Goal: Entertainment & Leisure: Browse casually

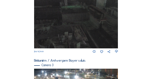
scroll to position [273, 0]
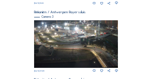
click at [71, 26] on img at bounding box center [76, 43] width 84 height 47
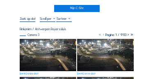
scroll to position [41, 0]
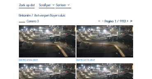
click at [42, 31] on img at bounding box center [47, 41] width 57 height 32
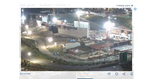
drag, startPoint x: 51, startPoint y: 24, endPoint x: 66, endPoint y: 41, distance: 23.0
click at [66, 41] on img at bounding box center [77, 39] width 112 height 63
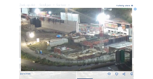
drag, startPoint x: 88, startPoint y: 39, endPoint x: 72, endPoint y: 34, distance: 16.9
click at [72, 34] on img at bounding box center [77, 39] width 112 height 63
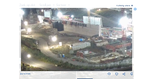
drag, startPoint x: 54, startPoint y: 31, endPoint x: 77, endPoint y: 35, distance: 22.9
click at [77, 35] on img at bounding box center [77, 39] width 112 height 63
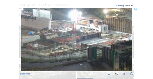
drag, startPoint x: 62, startPoint y: 32, endPoint x: 26, endPoint y: 27, distance: 36.6
click at [26, 27] on img at bounding box center [77, 39] width 112 height 63
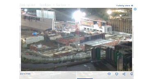
drag, startPoint x: 28, startPoint y: 27, endPoint x: 72, endPoint y: 38, distance: 44.9
click at [72, 38] on img at bounding box center [77, 39] width 112 height 63
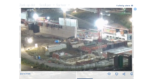
drag, startPoint x: 73, startPoint y: 38, endPoint x: 58, endPoint y: 36, distance: 15.8
click at [58, 36] on img at bounding box center [77, 39] width 112 height 63
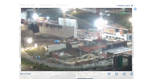
click at [48, 34] on img at bounding box center [77, 39] width 112 height 63
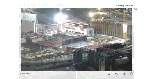
drag, startPoint x: 81, startPoint y: 42, endPoint x: 53, endPoint y: 37, distance: 27.5
click at [53, 37] on img at bounding box center [77, 39] width 112 height 63
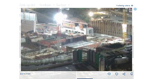
click at [53, 37] on img at bounding box center [77, 39] width 112 height 63
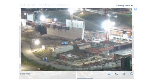
drag, startPoint x: 46, startPoint y: 36, endPoint x: 94, endPoint y: 44, distance: 48.7
click at [94, 44] on img at bounding box center [77, 39] width 112 height 63
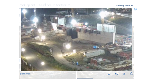
drag, startPoint x: 54, startPoint y: 35, endPoint x: 70, endPoint y: 37, distance: 16.2
click at [70, 37] on img at bounding box center [77, 39] width 112 height 63
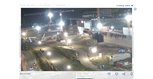
drag, startPoint x: 49, startPoint y: 35, endPoint x: 80, endPoint y: 38, distance: 30.6
click at [80, 38] on img at bounding box center [77, 39] width 112 height 63
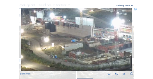
drag, startPoint x: 88, startPoint y: 40, endPoint x: 42, endPoint y: 30, distance: 48.0
click at [42, 30] on img at bounding box center [77, 39] width 112 height 63
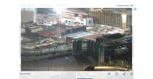
drag, startPoint x: 73, startPoint y: 37, endPoint x: 56, endPoint y: 33, distance: 17.3
click at [56, 33] on img at bounding box center [77, 39] width 112 height 63
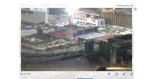
drag, startPoint x: 51, startPoint y: 32, endPoint x: 88, endPoint y: 39, distance: 37.6
click at [88, 39] on img at bounding box center [77, 39] width 112 height 63
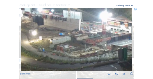
click at [79, 36] on img at bounding box center [77, 39] width 112 height 63
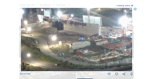
drag, startPoint x: 77, startPoint y: 37, endPoint x: 90, endPoint y: 40, distance: 13.2
click at [90, 40] on img at bounding box center [77, 39] width 112 height 63
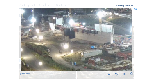
drag, startPoint x: 72, startPoint y: 36, endPoint x: 78, endPoint y: 42, distance: 8.5
click at [78, 42] on img at bounding box center [77, 39] width 112 height 63
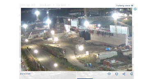
drag, startPoint x: 79, startPoint y: 39, endPoint x: 91, endPoint y: 41, distance: 12.5
click at [91, 41] on img at bounding box center [77, 39] width 112 height 63
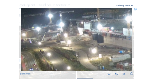
drag, startPoint x: 58, startPoint y: 36, endPoint x: 72, endPoint y: 37, distance: 14.4
click at [72, 37] on img at bounding box center [77, 39] width 112 height 63
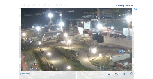
click at [68, 35] on img at bounding box center [77, 39] width 112 height 63
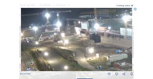
drag, startPoint x: 100, startPoint y: 41, endPoint x: 57, endPoint y: 35, distance: 43.5
click at [57, 35] on img at bounding box center [77, 39] width 112 height 63
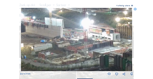
drag, startPoint x: 90, startPoint y: 40, endPoint x: 57, endPoint y: 35, distance: 33.7
click at [57, 35] on img at bounding box center [77, 39] width 112 height 63
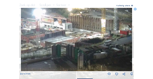
drag, startPoint x: 106, startPoint y: 45, endPoint x: 59, endPoint y: 35, distance: 48.3
click at [59, 35] on img at bounding box center [77, 39] width 112 height 63
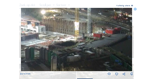
drag, startPoint x: 97, startPoint y: 45, endPoint x: 69, endPoint y: 49, distance: 27.9
click at [69, 49] on img at bounding box center [77, 39] width 112 height 63
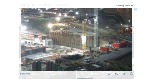
drag, startPoint x: 69, startPoint y: 41, endPoint x: 81, endPoint y: 58, distance: 20.6
click at [81, 58] on img at bounding box center [77, 39] width 112 height 63
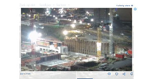
drag, startPoint x: 76, startPoint y: 49, endPoint x: 88, endPoint y: 54, distance: 13.7
click at [88, 54] on img at bounding box center [77, 39] width 112 height 63
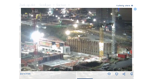
drag, startPoint x: 76, startPoint y: 46, endPoint x: 83, endPoint y: 44, distance: 7.1
click at [90, 49] on img at bounding box center [77, 39] width 112 height 63
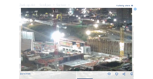
drag, startPoint x: 77, startPoint y: 44, endPoint x: 82, endPoint y: 47, distance: 5.7
click at [82, 47] on img at bounding box center [77, 39] width 112 height 63
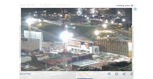
drag, startPoint x: 69, startPoint y: 46, endPoint x: 73, endPoint y: 51, distance: 6.4
click at [73, 51] on img at bounding box center [77, 39] width 112 height 63
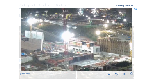
drag, startPoint x: 88, startPoint y: 41, endPoint x: 61, endPoint y: 40, distance: 26.7
click at [88, 41] on img at bounding box center [77, 39] width 112 height 63
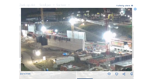
drag, startPoint x: 70, startPoint y: 38, endPoint x: 80, endPoint y: 40, distance: 10.0
click at [80, 40] on img at bounding box center [77, 39] width 112 height 63
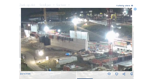
drag, startPoint x: 52, startPoint y: 37, endPoint x: 68, endPoint y: 39, distance: 16.6
click at [68, 39] on img at bounding box center [77, 39] width 112 height 63
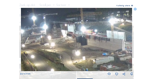
drag, startPoint x: 52, startPoint y: 37, endPoint x: 76, endPoint y: 41, distance: 23.7
click at [76, 41] on img at bounding box center [77, 39] width 112 height 63
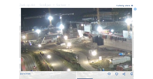
drag, startPoint x: 58, startPoint y: 38, endPoint x: 75, endPoint y: 39, distance: 17.3
click at [75, 39] on img at bounding box center [77, 39] width 112 height 63
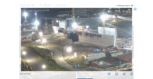
drag, startPoint x: 90, startPoint y: 42, endPoint x: 65, endPoint y: 39, distance: 25.3
click at [65, 39] on img at bounding box center [77, 39] width 112 height 63
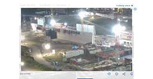
drag, startPoint x: 83, startPoint y: 44, endPoint x: 61, endPoint y: 41, distance: 22.0
click at [61, 41] on img at bounding box center [77, 39] width 112 height 63
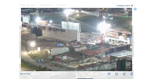
drag, startPoint x: 89, startPoint y: 45, endPoint x: 69, endPoint y: 42, distance: 19.5
click at [69, 42] on img at bounding box center [77, 39] width 112 height 63
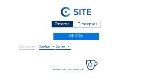
click at [64, 25] on div "Camera's" at bounding box center [62, 24] width 22 height 7
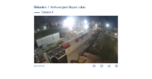
scroll to position [339, 0]
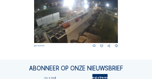
scroll to position [353, 0]
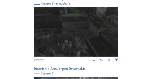
scroll to position [265, 0]
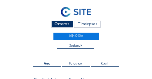
drag, startPoint x: 60, startPoint y: 25, endPoint x: 44, endPoint y: 25, distance: 16.0
click at [60, 25] on div "Camera's" at bounding box center [62, 24] width 22 height 7
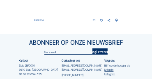
scroll to position [388, 0]
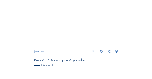
scroll to position [290, 0]
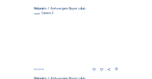
scroll to position [74, 0]
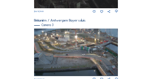
scroll to position [249, 0]
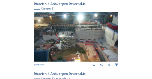
scroll to position [82, 0]
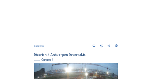
scroll to position [347, 0]
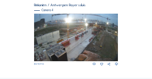
click at [98, 36] on img at bounding box center [76, 37] width 84 height 47
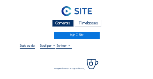
scroll to position [25, 0]
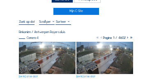
click at [42, 44] on img at bounding box center [47, 58] width 57 height 32
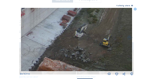
drag, startPoint x: 95, startPoint y: 38, endPoint x: 90, endPoint y: 25, distance: 13.3
click at [90, 25] on img at bounding box center [77, 39] width 112 height 63
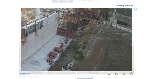
drag, startPoint x: 92, startPoint y: 24, endPoint x: 78, endPoint y: 61, distance: 39.0
click at [78, 61] on img at bounding box center [77, 39] width 112 height 63
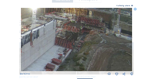
click at [79, 42] on img at bounding box center [77, 39] width 112 height 63
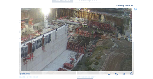
drag, startPoint x: 75, startPoint y: 44, endPoint x: 109, endPoint y: 49, distance: 34.4
click at [109, 49] on img at bounding box center [77, 39] width 112 height 63
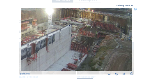
drag, startPoint x: 85, startPoint y: 45, endPoint x: 116, endPoint y: 48, distance: 30.6
click at [117, 49] on img at bounding box center [77, 39] width 112 height 63
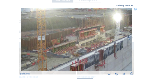
drag, startPoint x: 79, startPoint y: 45, endPoint x: 116, endPoint y: 49, distance: 36.7
click at [116, 49] on img at bounding box center [77, 39] width 112 height 63
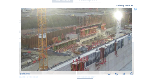
drag, startPoint x: 98, startPoint y: 46, endPoint x: 102, endPoint y: 39, distance: 8.1
click at [102, 39] on img at bounding box center [77, 39] width 112 height 63
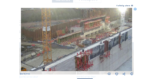
drag, startPoint x: 123, startPoint y: 49, endPoint x: 105, endPoint y: 35, distance: 22.8
click at [105, 35] on img at bounding box center [77, 39] width 112 height 63
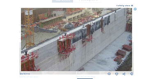
drag, startPoint x: 104, startPoint y: 56, endPoint x: 103, endPoint y: 33, distance: 23.5
click at [103, 33] on img at bounding box center [77, 39] width 112 height 63
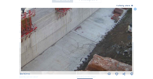
drag, startPoint x: 113, startPoint y: 65, endPoint x: 110, endPoint y: 44, distance: 21.2
click at [112, 47] on img at bounding box center [77, 39] width 112 height 63
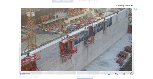
drag, startPoint x: 106, startPoint y: 42, endPoint x: 111, endPoint y: 81, distance: 38.5
drag, startPoint x: 75, startPoint y: 69, endPoint x: 90, endPoint y: 48, distance: 26.5
click at [90, 48] on div "Fr 10 Oct 2025 07:55" at bounding box center [76, 42] width 113 height 68
drag, startPoint x: 74, startPoint y: 55, endPoint x: 120, endPoint y: 40, distance: 49.0
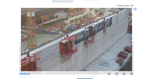
click at [119, 40] on img at bounding box center [77, 39] width 112 height 63
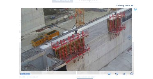
drag, startPoint x: 91, startPoint y: 61, endPoint x: 95, endPoint y: 53, distance: 9.2
click at [95, 53] on img at bounding box center [77, 39] width 112 height 63
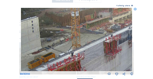
click at [93, 67] on img at bounding box center [77, 39] width 112 height 63
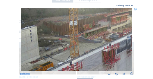
drag, startPoint x: 95, startPoint y: 55, endPoint x: 94, endPoint y: 60, distance: 5.6
click at [94, 60] on img at bounding box center [77, 39] width 112 height 63
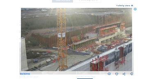
drag, startPoint x: 107, startPoint y: 59, endPoint x: 101, endPoint y: 63, distance: 7.4
click at [101, 63] on img at bounding box center [77, 39] width 112 height 63
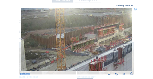
drag, startPoint x: 104, startPoint y: 48, endPoint x: 60, endPoint y: 61, distance: 45.1
click at [60, 61] on img at bounding box center [77, 39] width 112 height 63
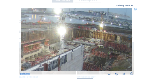
drag, startPoint x: 83, startPoint y: 57, endPoint x: 67, endPoint y: 58, distance: 16.1
click at [67, 58] on img at bounding box center [77, 39] width 112 height 63
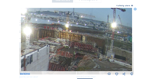
drag, startPoint x: 102, startPoint y: 58, endPoint x: 68, endPoint y: 58, distance: 34.5
click at [68, 58] on img at bounding box center [77, 39] width 112 height 63
click at [113, 45] on img at bounding box center [77, 39] width 112 height 63
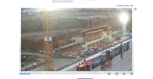
drag, startPoint x: 58, startPoint y: 53, endPoint x: 107, endPoint y: 51, distance: 49.3
click at [107, 51] on img at bounding box center [77, 39] width 112 height 63
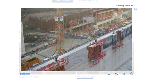
drag, startPoint x: 94, startPoint y: 34, endPoint x: 95, endPoint y: 30, distance: 4.2
click at [96, 29] on img at bounding box center [77, 39] width 112 height 63
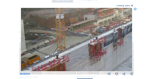
drag, startPoint x: 83, startPoint y: 53, endPoint x: 101, endPoint y: 28, distance: 30.4
click at [101, 28] on img at bounding box center [77, 39] width 112 height 63
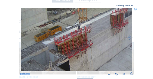
drag, startPoint x: 85, startPoint y: 43, endPoint x: 108, endPoint y: 30, distance: 26.1
click at [110, 28] on img at bounding box center [77, 39] width 112 height 63
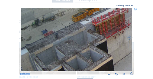
drag, startPoint x: 90, startPoint y: 42, endPoint x: 106, endPoint y: 39, distance: 16.3
click at [111, 35] on img at bounding box center [77, 39] width 112 height 63
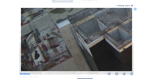
drag, startPoint x: 79, startPoint y: 56, endPoint x: 89, endPoint y: 47, distance: 13.4
click at [124, 34] on img at bounding box center [77, 39] width 112 height 63
drag, startPoint x: 95, startPoint y: 37, endPoint x: 102, endPoint y: 34, distance: 7.4
click at [102, 34] on img at bounding box center [77, 39] width 112 height 63
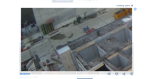
drag, startPoint x: 57, startPoint y: 30, endPoint x: 99, endPoint y: 55, distance: 49.1
click at [99, 55] on img at bounding box center [77, 39] width 112 height 63
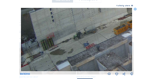
drag, startPoint x: 83, startPoint y: 31, endPoint x: 88, endPoint y: 46, distance: 15.9
click at [88, 46] on img at bounding box center [77, 39] width 112 height 63
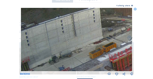
drag, startPoint x: 111, startPoint y: 28, endPoint x: 86, endPoint y: 54, distance: 36.6
click at [86, 54] on img at bounding box center [77, 39] width 112 height 63
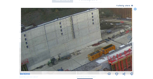
drag, startPoint x: 107, startPoint y: 48, endPoint x: 85, endPoint y: 50, distance: 21.9
click at [85, 50] on img at bounding box center [77, 39] width 112 height 63
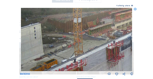
drag, startPoint x: 114, startPoint y: 38, endPoint x: 79, endPoint y: 49, distance: 37.1
click at [79, 49] on img at bounding box center [77, 39] width 112 height 63
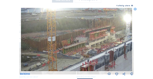
drag, startPoint x: 101, startPoint y: 38, endPoint x: 69, endPoint y: 54, distance: 35.5
click at [69, 54] on img at bounding box center [77, 39] width 112 height 63
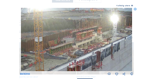
drag, startPoint x: 74, startPoint y: 24, endPoint x: 69, endPoint y: 23, distance: 5.4
click at [69, 23] on img at bounding box center [77, 39] width 112 height 63
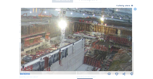
drag, startPoint x: 101, startPoint y: 25, endPoint x: 49, endPoint y: 31, distance: 52.9
click at [49, 31] on img at bounding box center [77, 39] width 112 height 63
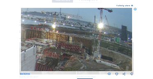
drag, startPoint x: 111, startPoint y: 45, endPoint x: 69, endPoint y: 52, distance: 42.1
click at [69, 52] on img at bounding box center [77, 39] width 112 height 63
drag, startPoint x: 61, startPoint y: 51, endPoint x: 85, endPoint y: 38, distance: 27.0
click at [88, 36] on img at bounding box center [77, 39] width 112 height 63
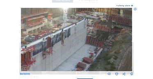
drag, startPoint x: 66, startPoint y: 46, endPoint x: 90, endPoint y: 34, distance: 27.8
click at [90, 34] on img at bounding box center [77, 39] width 112 height 63
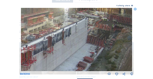
drag, startPoint x: 70, startPoint y: 44, endPoint x: 101, endPoint y: 35, distance: 31.9
click at [101, 35] on img at bounding box center [77, 39] width 112 height 63
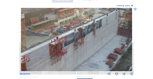
click at [110, 21] on img at bounding box center [77, 39] width 112 height 63
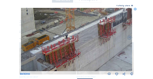
click at [123, 18] on img at bounding box center [77, 39] width 112 height 63
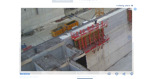
drag, startPoint x: 112, startPoint y: 26, endPoint x: 118, endPoint y: 24, distance: 5.7
click at [118, 24] on img at bounding box center [77, 39] width 112 height 63
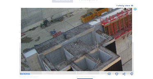
click at [98, 33] on img at bounding box center [77, 39] width 112 height 63
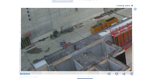
drag, startPoint x: 81, startPoint y: 47, endPoint x: 84, endPoint y: 51, distance: 5.0
click at [84, 51] on img at bounding box center [77, 39] width 112 height 63
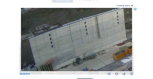
drag, startPoint x: 96, startPoint y: 45, endPoint x: 81, endPoint y: 46, distance: 14.8
click at [99, 46] on img at bounding box center [77, 39] width 112 height 63
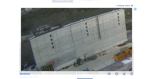
drag, startPoint x: 68, startPoint y: 42, endPoint x: 92, endPoint y: 22, distance: 32.1
click at [92, 22] on img at bounding box center [77, 39] width 112 height 63
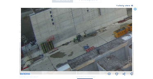
drag, startPoint x: 69, startPoint y: 41, endPoint x: 98, endPoint y: 32, distance: 30.0
click at [105, 16] on img at bounding box center [77, 39] width 112 height 63
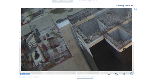
drag, startPoint x: 95, startPoint y: 36, endPoint x: 109, endPoint y: 13, distance: 27.1
click at [109, 13] on img at bounding box center [77, 39] width 112 height 63
click at [102, 10] on img at bounding box center [77, 39] width 112 height 63
drag, startPoint x: 94, startPoint y: 31, endPoint x: 102, endPoint y: 31, distance: 7.4
click at [96, 25] on img at bounding box center [77, 39] width 112 height 63
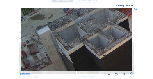
drag, startPoint x: 105, startPoint y: 38, endPoint x: 82, endPoint y: 50, distance: 26.5
click at [81, 53] on img at bounding box center [77, 39] width 112 height 63
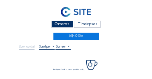
click at [62, 24] on div "Camera's" at bounding box center [62, 24] width 22 height 7
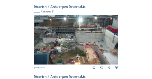
scroll to position [74, 0]
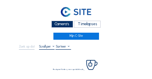
click at [62, 25] on div "Camera's" at bounding box center [62, 24] width 22 height 7
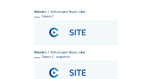
scroll to position [74, 0]
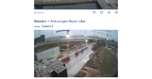
scroll to position [331, 0]
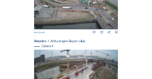
scroll to position [347, 0]
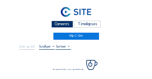
click at [63, 23] on div "Camera's" at bounding box center [62, 24] width 22 height 7
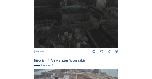
scroll to position [273, 0]
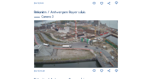
click at [60, 32] on img at bounding box center [76, 43] width 84 height 47
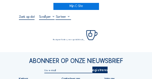
scroll to position [33, 0]
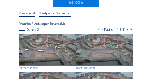
click at [34, 46] on img at bounding box center [47, 49] width 57 height 32
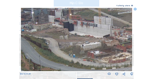
click at [58, 36] on img at bounding box center [77, 39] width 112 height 63
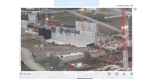
drag, startPoint x: 50, startPoint y: 42, endPoint x: 44, endPoint y: 42, distance: 5.8
click at [44, 42] on img at bounding box center [77, 39] width 112 height 63
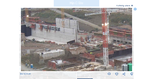
click at [64, 37] on img at bounding box center [77, 39] width 112 height 63
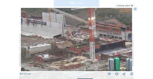
drag, startPoint x: 79, startPoint y: 38, endPoint x: 67, endPoint y: 34, distance: 12.6
click at [67, 34] on img at bounding box center [77, 39] width 112 height 63
click at [135, 9] on icon at bounding box center [135, 9] width 3 height 3
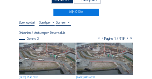
scroll to position [8, 0]
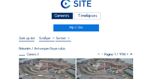
click at [56, 14] on div "Camera's" at bounding box center [62, 15] width 22 height 7
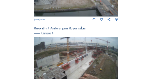
scroll to position [306, 0]
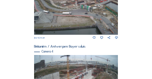
click at [91, 14] on img at bounding box center [76, 10] width 84 height 47
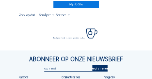
scroll to position [33, 0]
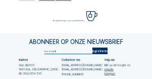
scroll to position [49, 0]
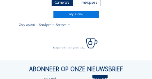
scroll to position [25, 0]
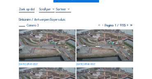
scroll to position [41, 0]
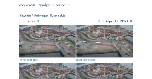
click at [49, 37] on img at bounding box center [47, 41] width 57 height 32
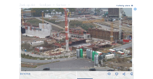
drag, startPoint x: 80, startPoint y: 25, endPoint x: 81, endPoint y: 39, distance: 14.5
click at [81, 39] on img at bounding box center [77, 39] width 112 height 63
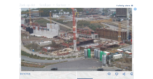
drag, startPoint x: 54, startPoint y: 31, endPoint x: 65, endPoint y: 32, distance: 11.2
click at [65, 32] on img at bounding box center [77, 39] width 112 height 63
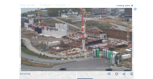
drag, startPoint x: 56, startPoint y: 31, endPoint x: 71, endPoint y: 32, distance: 14.9
click at [71, 32] on img at bounding box center [77, 39] width 112 height 63
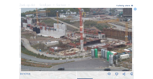
drag, startPoint x: 83, startPoint y: 34, endPoint x: 72, endPoint y: 42, distance: 13.3
click at [72, 42] on img at bounding box center [77, 39] width 112 height 63
drag, startPoint x: 51, startPoint y: 29, endPoint x: 97, endPoint y: 38, distance: 46.9
click at [97, 38] on img at bounding box center [77, 39] width 112 height 63
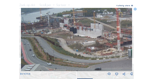
drag, startPoint x: 78, startPoint y: 33, endPoint x: 81, endPoint y: 38, distance: 6.2
click at [81, 38] on img at bounding box center [77, 39] width 112 height 63
drag, startPoint x: 75, startPoint y: 35, endPoint x: 108, endPoint y: 40, distance: 33.7
click at [110, 41] on img at bounding box center [77, 39] width 112 height 63
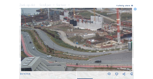
drag, startPoint x: 57, startPoint y: 33, endPoint x: 83, endPoint y: 27, distance: 27.1
click at [83, 27] on img at bounding box center [77, 39] width 112 height 63
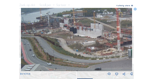
click at [72, 41] on img at bounding box center [77, 39] width 112 height 63
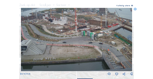
drag, startPoint x: 136, startPoint y: 10, endPoint x: 95, endPoint y: 10, distance: 40.7
click at [136, 10] on icon at bounding box center [135, 9] width 3 height 3
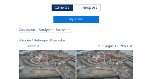
scroll to position [16, 0]
click at [62, 9] on div "Camera's" at bounding box center [62, 7] width 22 height 7
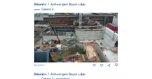
scroll to position [142, 0]
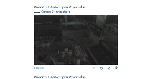
scroll to position [257, 0]
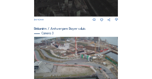
click at [65, 49] on img at bounding box center [76, 60] width 84 height 47
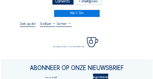
scroll to position [25, 0]
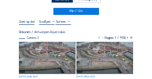
click at [43, 50] on img at bounding box center [47, 58] width 57 height 32
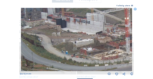
click at [47, 28] on img at bounding box center [77, 39] width 112 height 63
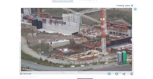
drag, startPoint x: 62, startPoint y: 35, endPoint x: 53, endPoint y: 35, distance: 9.9
click at [53, 35] on img at bounding box center [77, 39] width 112 height 63
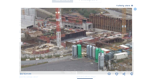
drag, startPoint x: 82, startPoint y: 39, endPoint x: 48, endPoint y: 34, distance: 34.5
click at [48, 34] on img at bounding box center [77, 39] width 112 height 63
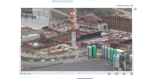
drag, startPoint x: 46, startPoint y: 34, endPoint x: 61, endPoint y: 35, distance: 14.5
click at [87, 39] on img at bounding box center [77, 39] width 112 height 63
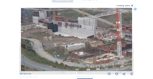
drag, startPoint x: 65, startPoint y: 37, endPoint x: 58, endPoint y: 37, distance: 7.9
click at [74, 39] on img at bounding box center [77, 39] width 112 height 63
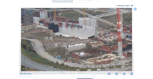
drag, startPoint x: 58, startPoint y: 37, endPoint x: 62, endPoint y: 37, distance: 5.0
click at [62, 37] on img at bounding box center [77, 39] width 112 height 63
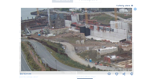
drag, startPoint x: 48, startPoint y: 36, endPoint x: 95, endPoint y: 42, distance: 47.2
click at [97, 42] on img at bounding box center [77, 39] width 112 height 63
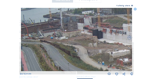
drag, startPoint x: 75, startPoint y: 39, endPoint x: 97, endPoint y: 39, distance: 22.6
click at [97, 39] on img at bounding box center [77, 39] width 112 height 63
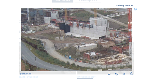
drag, startPoint x: 102, startPoint y: 40, endPoint x: 81, endPoint y: 37, distance: 20.4
click at [81, 37] on img at bounding box center [77, 39] width 112 height 63
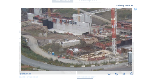
drag, startPoint x: 99, startPoint y: 40, endPoint x: 93, endPoint y: 39, distance: 6.3
click at [93, 39] on img at bounding box center [77, 39] width 112 height 63
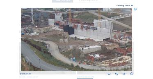
click at [103, 44] on img at bounding box center [77, 39] width 112 height 63
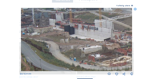
drag, startPoint x: 88, startPoint y: 40, endPoint x: 102, endPoint y: 43, distance: 15.1
click at [102, 43] on img at bounding box center [77, 39] width 112 height 63
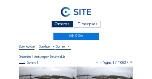
click at [61, 22] on div "Camera's" at bounding box center [62, 24] width 22 height 7
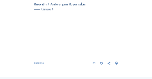
scroll to position [339, 0]
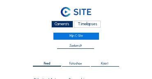
click at [61, 23] on div "Camera's" at bounding box center [62, 24] width 22 height 7
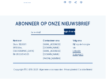
scroll to position [318, 0]
click at [86, 25] on div "Abonneer op onze nieuwsbrief" at bounding box center [53, 24] width 80 height 4
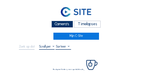
drag, startPoint x: 59, startPoint y: 26, endPoint x: 44, endPoint y: 27, distance: 14.8
click at [59, 26] on div "Camera's" at bounding box center [62, 24] width 22 height 7
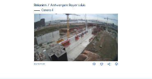
scroll to position [347, 0]
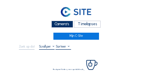
click at [57, 21] on div "Camera's" at bounding box center [62, 24] width 22 height 7
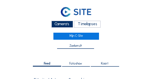
click at [69, 28] on div "Camera's Timelapses" at bounding box center [76, 24] width 114 height 9
click at [69, 26] on div "Camera's" at bounding box center [62, 24] width 22 height 7
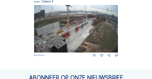
scroll to position [356, 0]
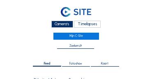
drag, startPoint x: 58, startPoint y: 23, endPoint x: 52, endPoint y: 23, distance: 6.6
click at [58, 24] on div "Camera's" at bounding box center [62, 24] width 22 height 7
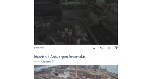
scroll to position [257, 0]
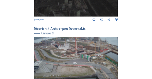
click at [64, 44] on img at bounding box center [76, 60] width 84 height 47
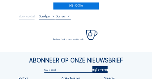
scroll to position [33, 0]
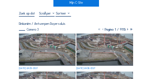
click at [42, 36] on img at bounding box center [47, 49] width 57 height 32
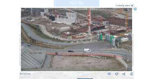
drag, startPoint x: 52, startPoint y: 34, endPoint x: 55, endPoint y: 42, distance: 8.9
click at [55, 42] on img at bounding box center [77, 39] width 112 height 63
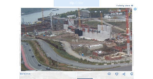
drag, startPoint x: 42, startPoint y: 32, endPoint x: 84, endPoint y: 44, distance: 43.2
click at [84, 44] on img at bounding box center [77, 39] width 112 height 63
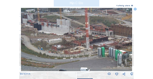
drag, startPoint x: 112, startPoint y: 48, endPoint x: 73, endPoint y: 42, distance: 39.5
click at [73, 42] on img at bounding box center [77, 39] width 112 height 63
click at [136, 9] on icon at bounding box center [135, 9] width 3 height 3
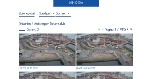
scroll to position [16, 0]
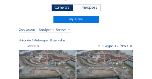
drag, startPoint x: 55, startPoint y: 9, endPoint x: 50, endPoint y: 9, distance: 4.5
click at [54, 9] on div "Camera's" at bounding box center [62, 7] width 22 height 7
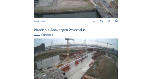
scroll to position [347, 0]
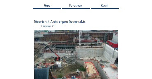
scroll to position [66, 0]
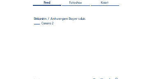
scroll to position [66, 0]
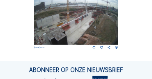
scroll to position [361, 0]
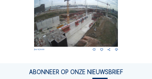
scroll to position [354, 0]
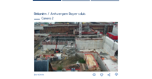
scroll to position [66, 0]
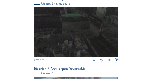
scroll to position [265, 0]
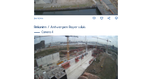
scroll to position [354, 0]
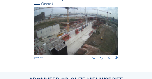
click at [96, 36] on img at bounding box center [76, 30] width 84 height 47
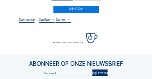
scroll to position [33, 0]
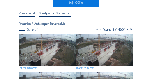
click at [43, 39] on img at bounding box center [47, 49] width 57 height 32
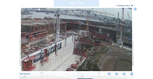
click at [98, 50] on img at bounding box center [77, 39] width 112 height 63
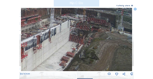
drag, startPoint x: 105, startPoint y: 66, endPoint x: 107, endPoint y: 46, distance: 20.2
click at [113, 45] on img at bounding box center [77, 39] width 112 height 63
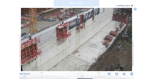
drag, startPoint x: 68, startPoint y: 44, endPoint x: 67, endPoint y: 51, distance: 6.2
click at [106, 32] on img at bounding box center [77, 39] width 112 height 63
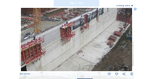
drag, startPoint x: 66, startPoint y: 51, endPoint x: 105, endPoint y: 35, distance: 42.1
click at [108, 32] on img at bounding box center [77, 39] width 112 height 63
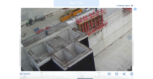
drag, startPoint x: 78, startPoint y: 44, endPoint x: 114, endPoint y: 26, distance: 40.1
click at [114, 26] on img at bounding box center [77, 39] width 112 height 63
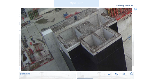
drag, startPoint x: 77, startPoint y: 39, endPoint x: 92, endPoint y: 23, distance: 22.4
click at [92, 23] on img at bounding box center [77, 39] width 112 height 63
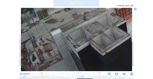
drag, startPoint x: 76, startPoint y: 37, endPoint x: 81, endPoint y: 36, distance: 5.1
click at [81, 36] on img at bounding box center [77, 39] width 112 height 63
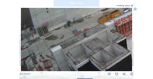
drag, startPoint x: 90, startPoint y: 32, endPoint x: 92, endPoint y: 41, distance: 9.1
click at [93, 47] on img at bounding box center [77, 39] width 112 height 63
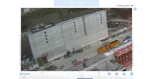
drag, startPoint x: 91, startPoint y: 31, endPoint x: 90, endPoint y: 60, distance: 28.8
click at [90, 60] on img at bounding box center [77, 39] width 112 height 63
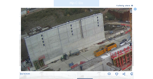
drag, startPoint x: 101, startPoint y: 37, endPoint x: 66, endPoint y: 47, distance: 36.5
click at [66, 47] on img at bounding box center [77, 39] width 112 height 63
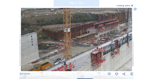
drag, startPoint x: 113, startPoint y: 38, endPoint x: 81, endPoint y: 46, distance: 32.3
click at [81, 46] on img at bounding box center [77, 39] width 112 height 63
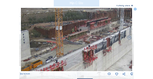
drag, startPoint x: 97, startPoint y: 56, endPoint x: 63, endPoint y: 52, distance: 34.0
click at [63, 52] on img at bounding box center [77, 39] width 112 height 63
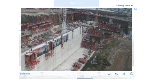
drag, startPoint x: 90, startPoint y: 53, endPoint x: 68, endPoint y: 60, distance: 22.8
click at [68, 60] on img at bounding box center [77, 39] width 112 height 63
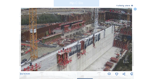
drag, startPoint x: 70, startPoint y: 56, endPoint x: 96, endPoint y: 56, distance: 26.3
click at [96, 56] on img at bounding box center [77, 39] width 112 height 63
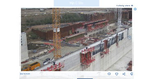
click at [79, 55] on img at bounding box center [77, 39] width 112 height 63
click at [93, 45] on img at bounding box center [77, 39] width 112 height 63
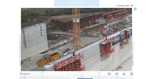
drag, startPoint x: 60, startPoint y: 55, endPoint x: 82, endPoint y: 44, distance: 24.8
click at [82, 44] on img at bounding box center [77, 39] width 112 height 63
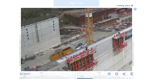
drag, startPoint x: 50, startPoint y: 60, endPoint x: 88, endPoint y: 42, distance: 42.3
click at [88, 42] on img at bounding box center [77, 39] width 112 height 63
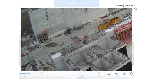
drag, startPoint x: 72, startPoint y: 47, endPoint x: 87, endPoint y: 46, distance: 14.9
click at [94, 42] on img at bounding box center [77, 39] width 112 height 63
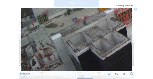
drag, startPoint x: 55, startPoint y: 52, endPoint x: 84, endPoint y: 40, distance: 31.4
click at [84, 40] on img at bounding box center [77, 39] width 112 height 63
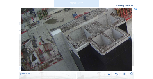
drag, startPoint x: 62, startPoint y: 54, endPoint x: 93, endPoint y: 42, distance: 33.7
click at [93, 42] on img at bounding box center [77, 39] width 112 height 63
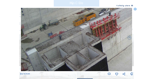
drag, startPoint x: 109, startPoint y: 39, endPoint x: 92, endPoint y: 52, distance: 20.2
click at [75, 62] on img at bounding box center [77, 39] width 112 height 63
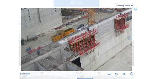
drag, startPoint x: 104, startPoint y: 49, endPoint x: 60, endPoint y: 70, distance: 48.2
click at [60, 70] on img at bounding box center [77, 39] width 112 height 63
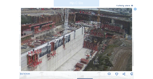
drag, startPoint x: 72, startPoint y: 62, endPoint x: 65, endPoint y: 64, distance: 7.3
click at [65, 64] on img at bounding box center [77, 39] width 112 height 63
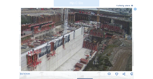
click at [135, 10] on icon at bounding box center [135, 9] width 3 height 3
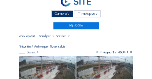
scroll to position [8, 0]
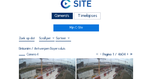
drag, startPoint x: 60, startPoint y: 17, endPoint x: 51, endPoint y: 16, distance: 9.2
click at [60, 18] on div "Camera's" at bounding box center [62, 15] width 22 height 7
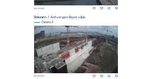
scroll to position [339, 0]
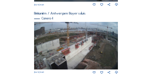
click at [100, 39] on img at bounding box center [76, 45] width 84 height 47
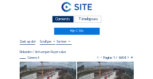
scroll to position [25, 0]
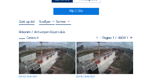
click at [58, 50] on img at bounding box center [47, 58] width 57 height 32
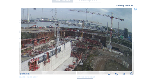
click at [74, 67] on img at bounding box center [77, 39] width 112 height 63
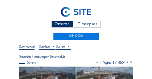
drag, startPoint x: 54, startPoint y: 23, endPoint x: 36, endPoint y: 18, distance: 18.7
click at [54, 23] on div "Camera's" at bounding box center [62, 24] width 22 height 7
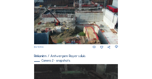
scroll to position [158, 0]
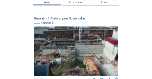
scroll to position [74, 0]
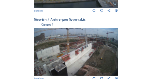
scroll to position [347, 0]
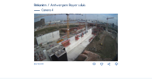
click at [98, 30] on img at bounding box center [76, 37] width 84 height 47
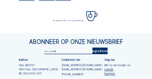
scroll to position [49, 0]
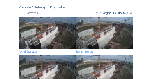
click at [55, 22] on img at bounding box center [47, 33] width 57 height 32
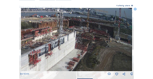
drag, startPoint x: 114, startPoint y: 32, endPoint x: 102, endPoint y: 37, distance: 13.1
click at [102, 37] on img at bounding box center [77, 39] width 112 height 63
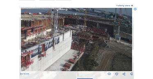
click at [135, 9] on icon at bounding box center [135, 9] width 3 height 3
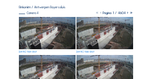
scroll to position [16, 0]
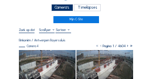
click at [63, 8] on div "Camera's" at bounding box center [62, 7] width 22 height 7
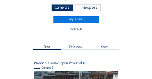
click at [63, 7] on div "Camera's" at bounding box center [62, 7] width 22 height 7
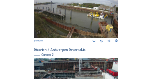
scroll to position [145, 0]
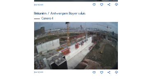
scroll to position [339, 0]
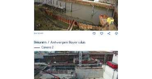
scroll to position [139, 0]
